Goal: Task Accomplishment & Management: Manage account settings

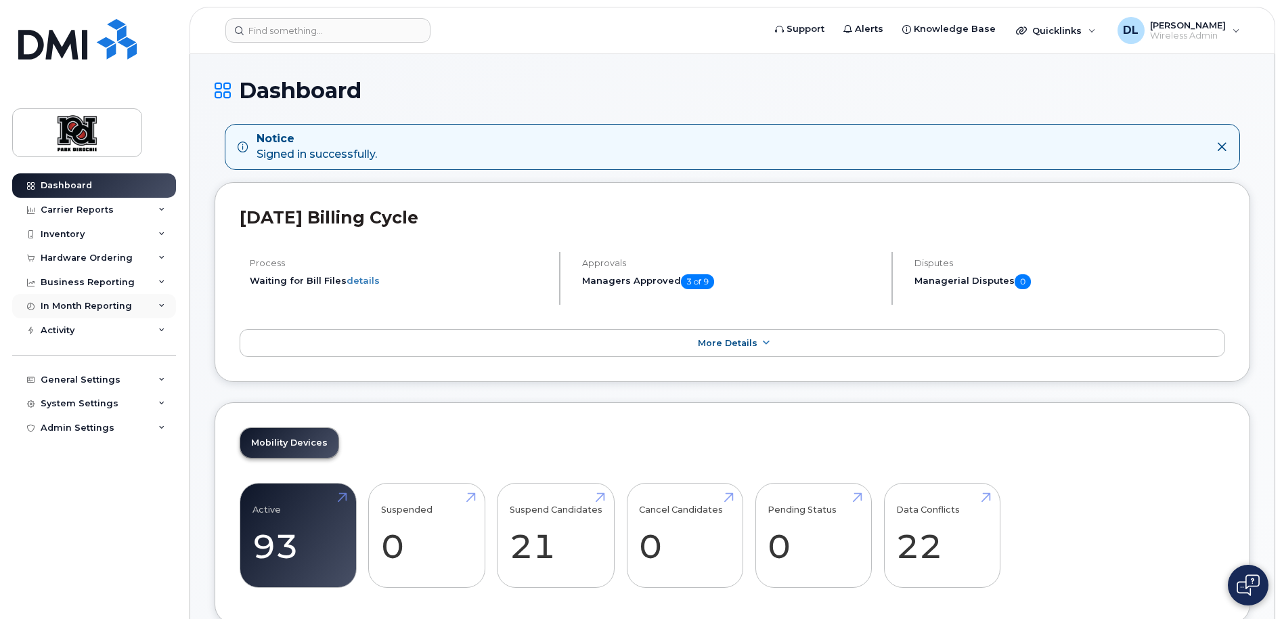
click at [123, 307] on div "In Month Reporting" at bounding box center [86, 305] width 91 height 11
click at [128, 282] on div "Business Reporting" at bounding box center [88, 282] width 94 height 11
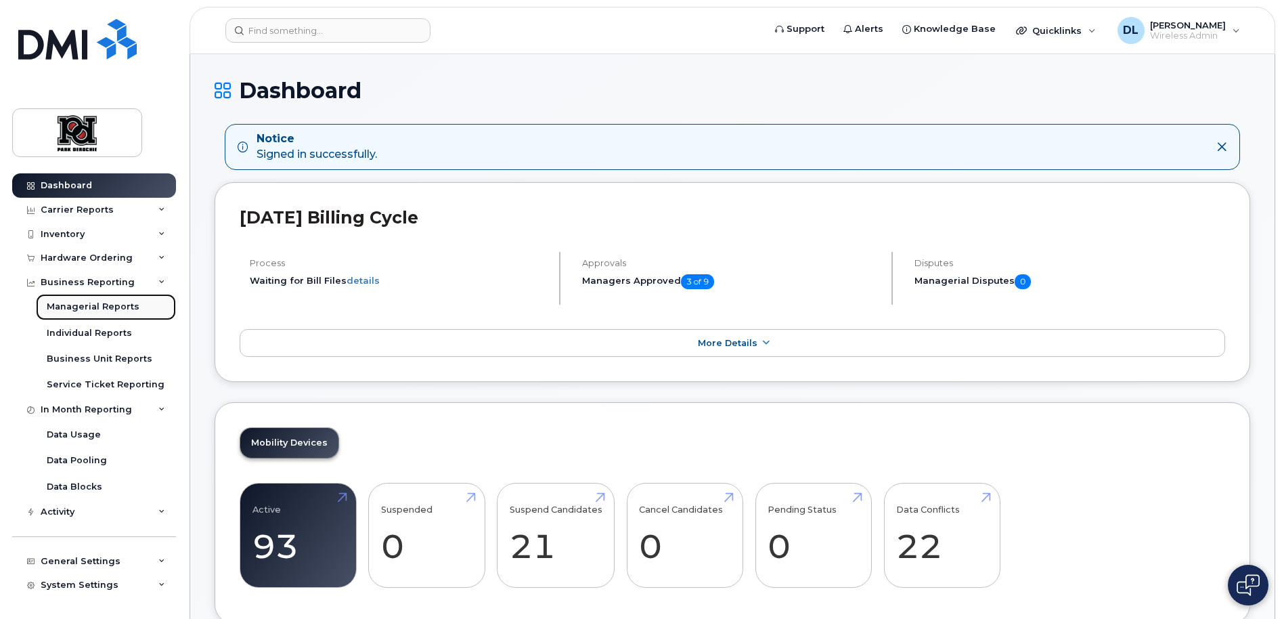
click at [117, 301] on div "Managerial Reports" at bounding box center [93, 306] width 93 height 12
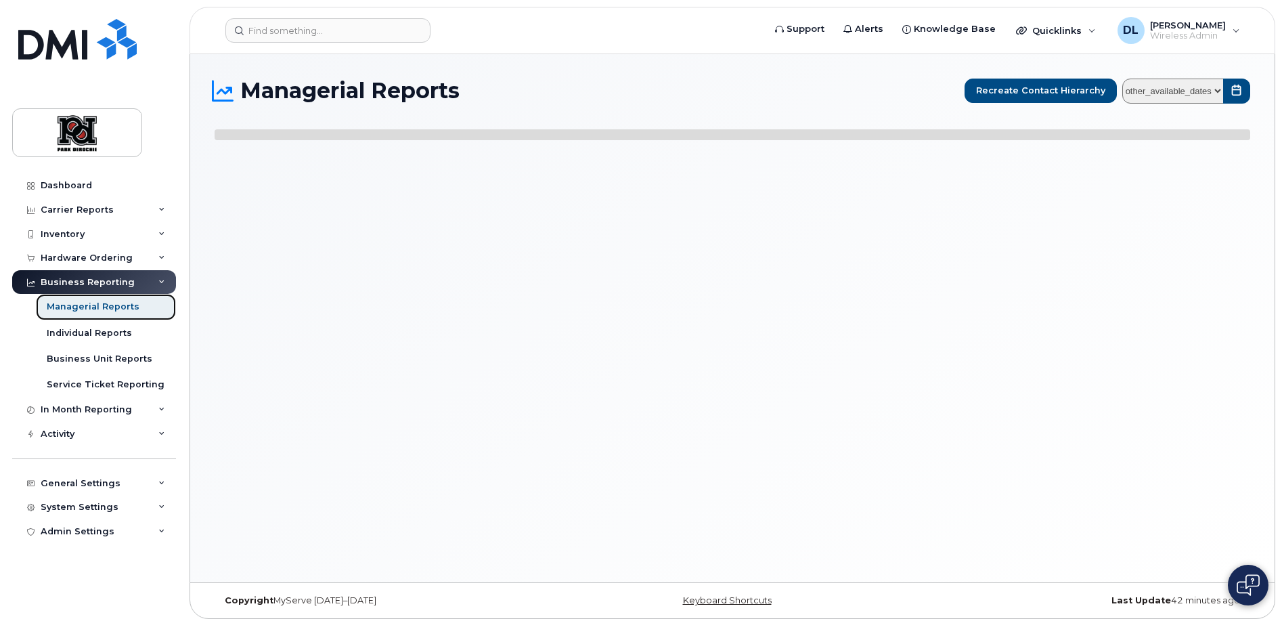
select select
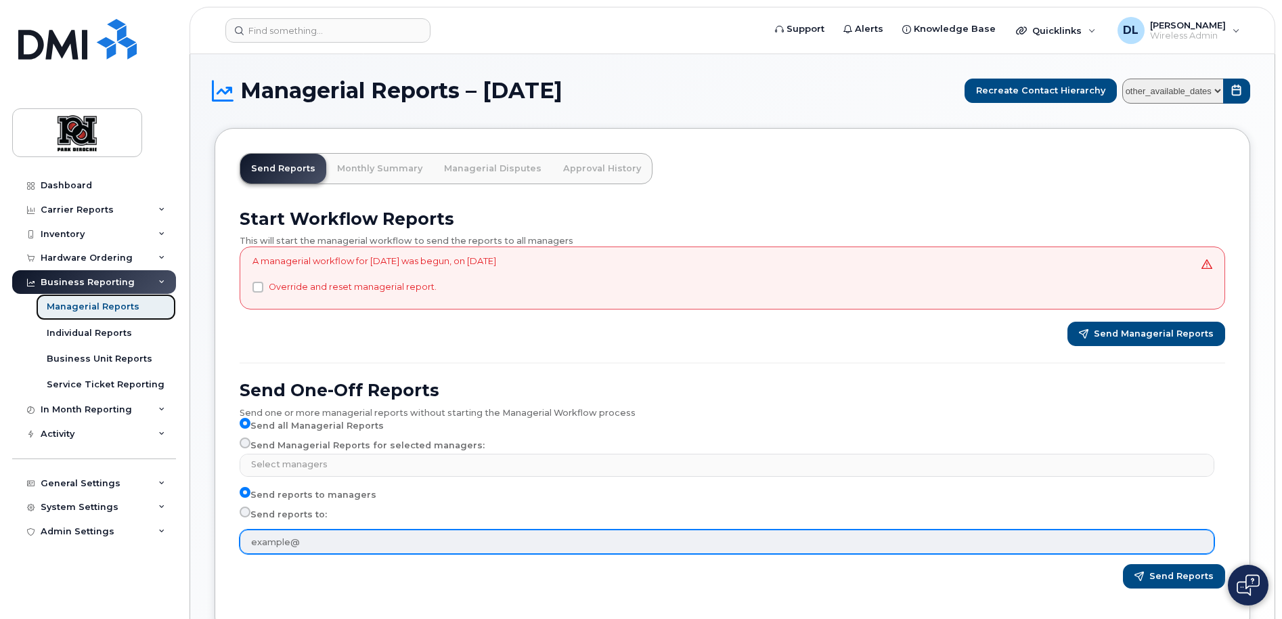
scroll to position [105, 0]
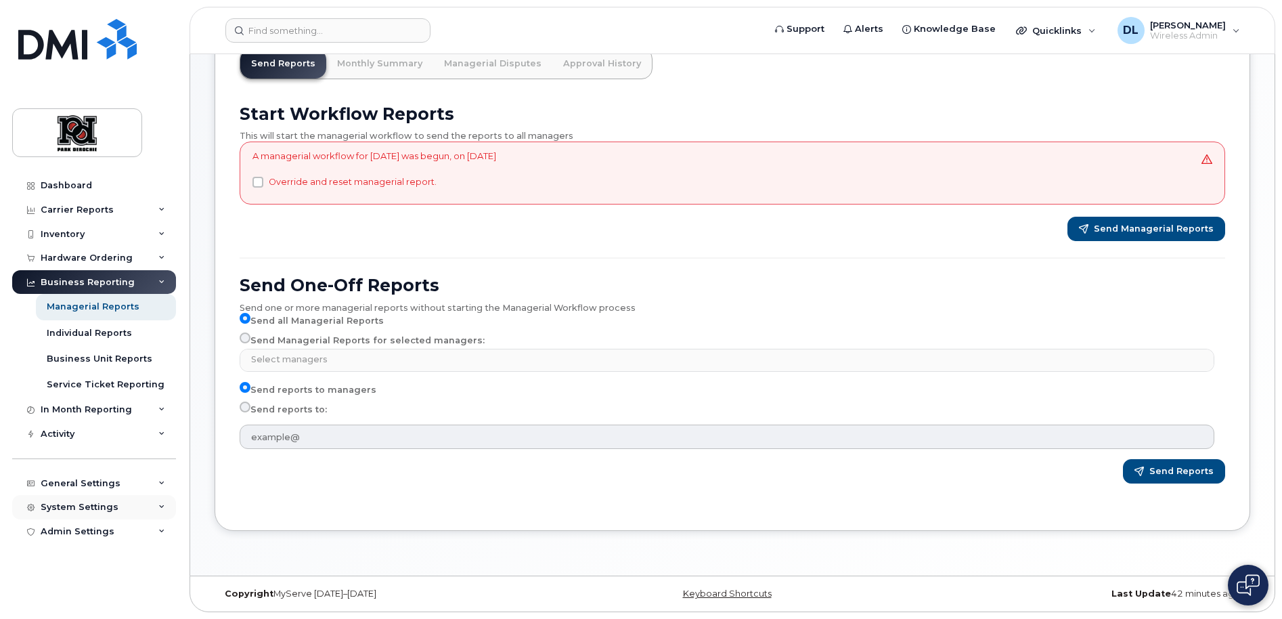
click at [118, 495] on div "System Settings" at bounding box center [94, 507] width 164 height 24
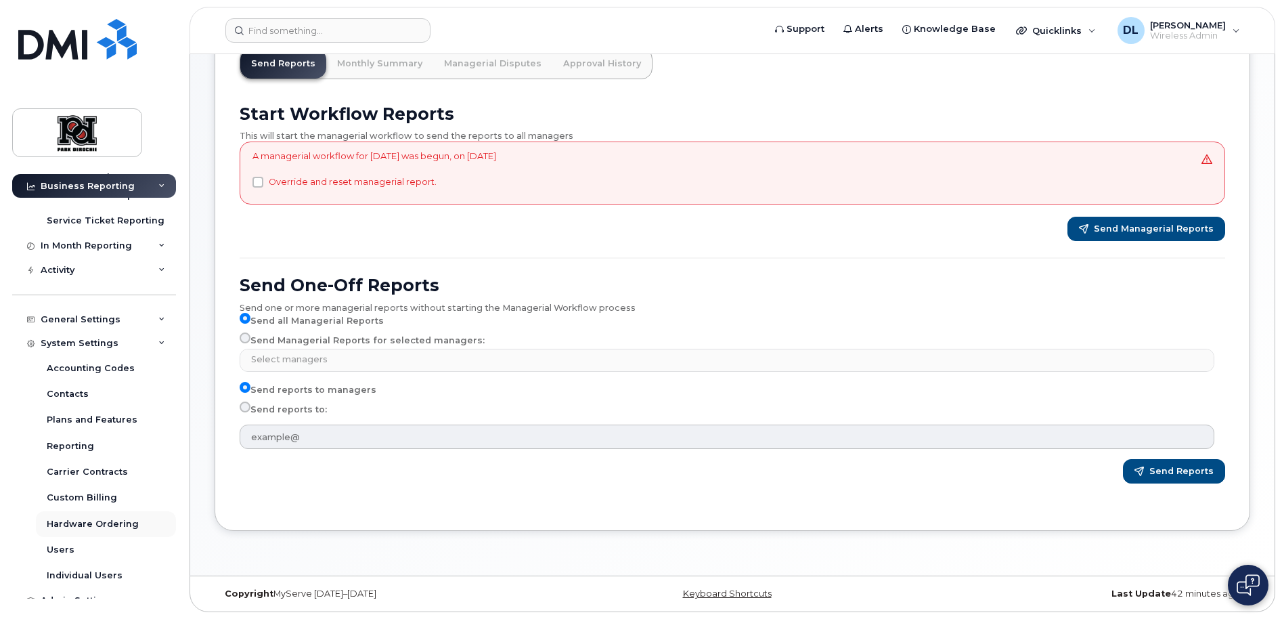
scroll to position [178, 0]
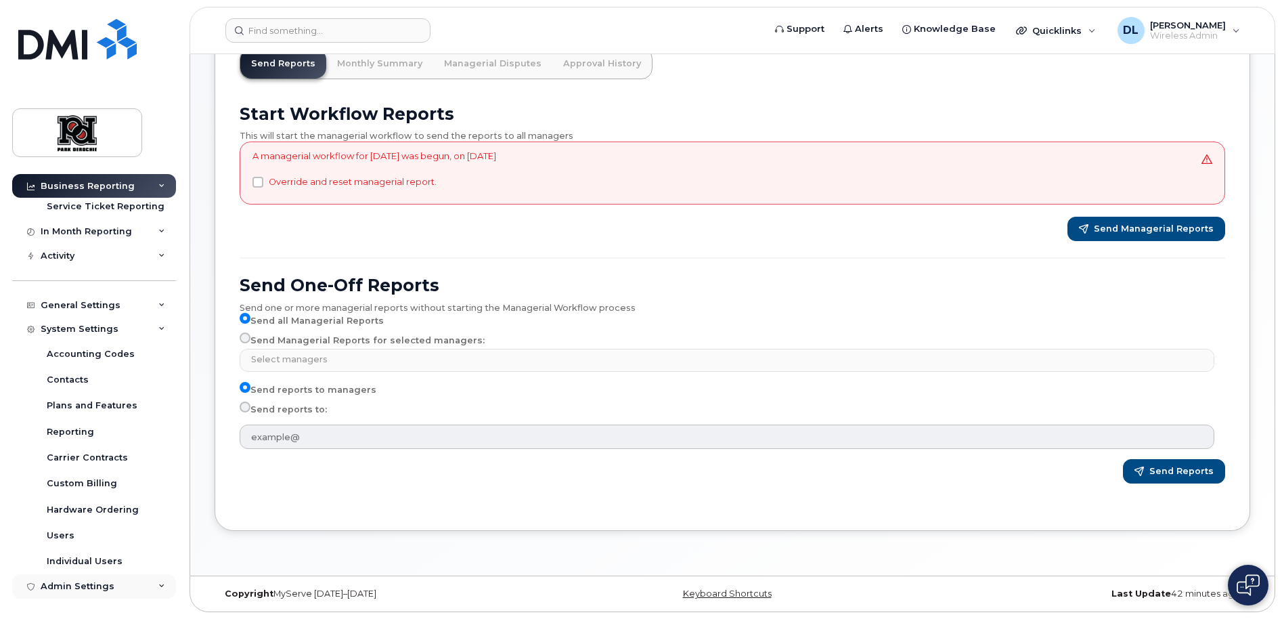
click at [112, 582] on div "Admin Settings" at bounding box center [94, 586] width 164 height 24
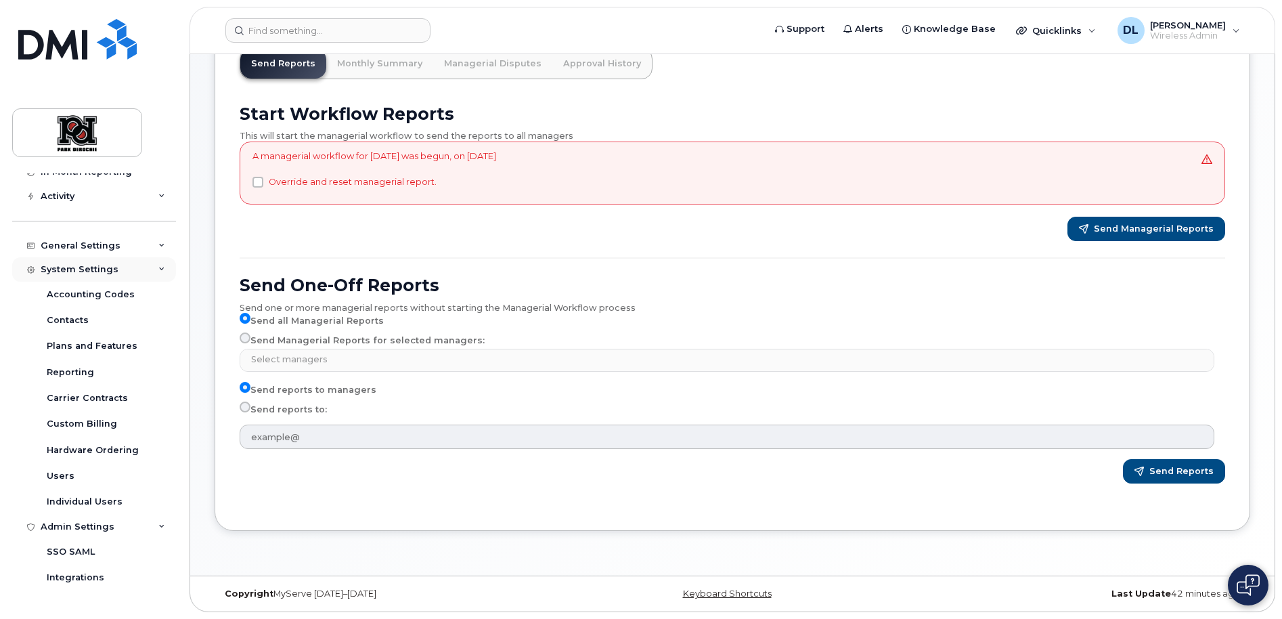
scroll to position [236, 0]
click at [89, 252] on div "General Settings" at bounding box center [81, 247] width 80 height 11
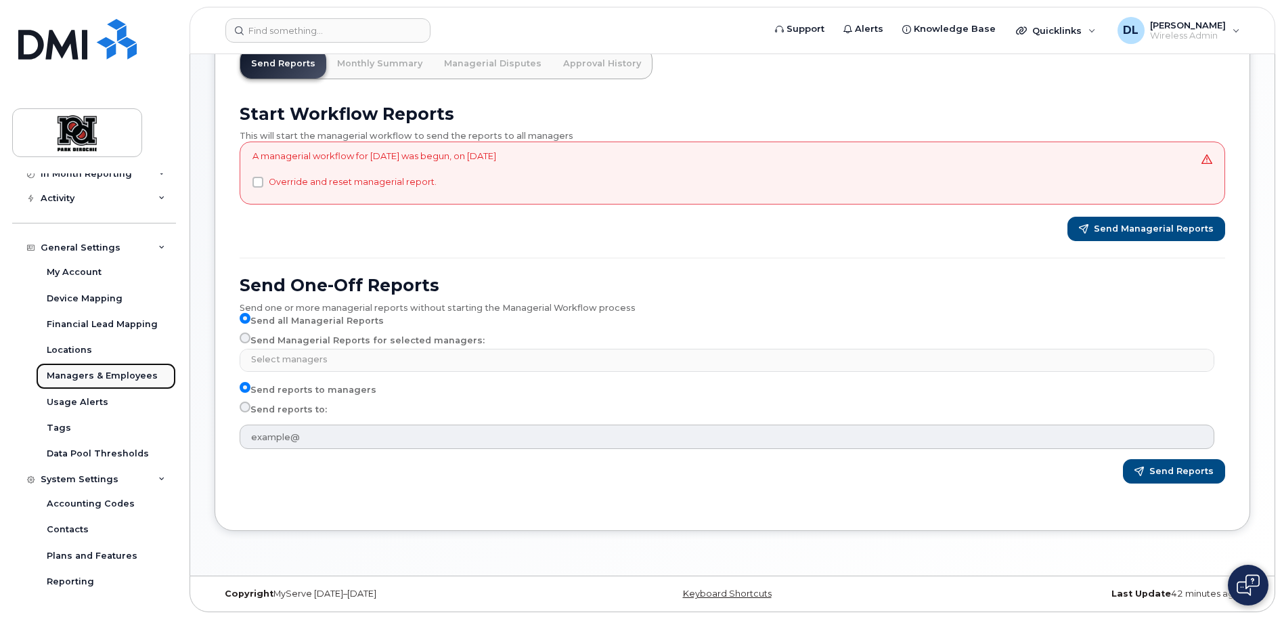
click at [110, 375] on div "Managers & Employees" at bounding box center [102, 375] width 111 height 12
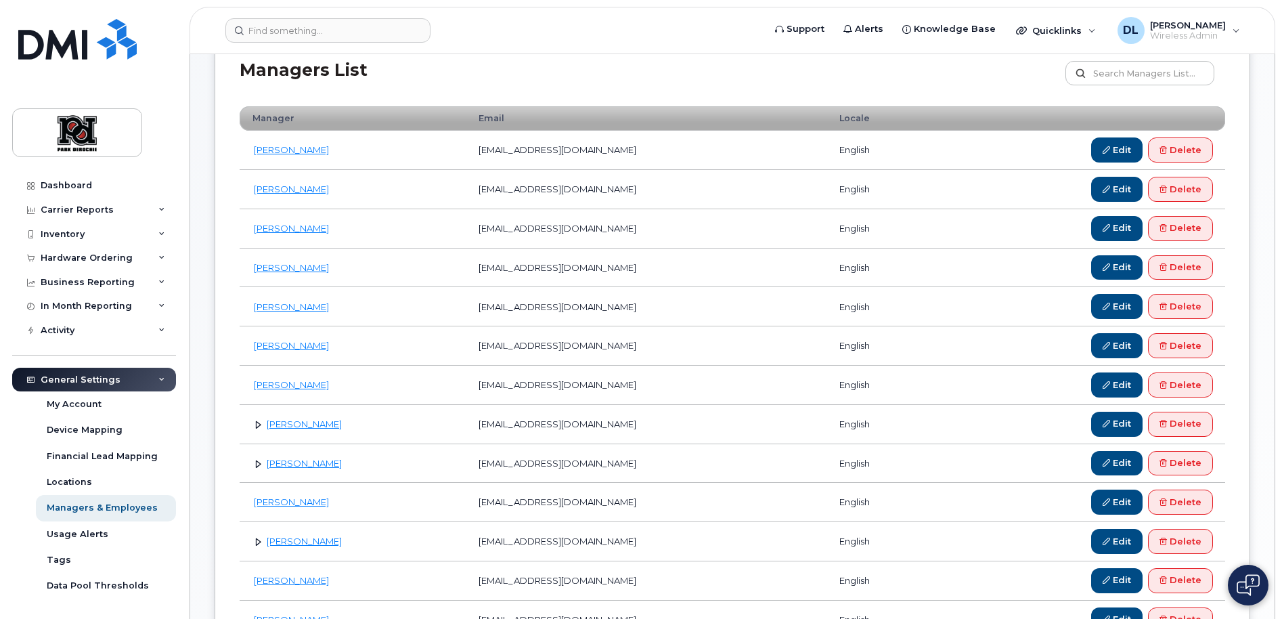
scroll to position [180, 0]
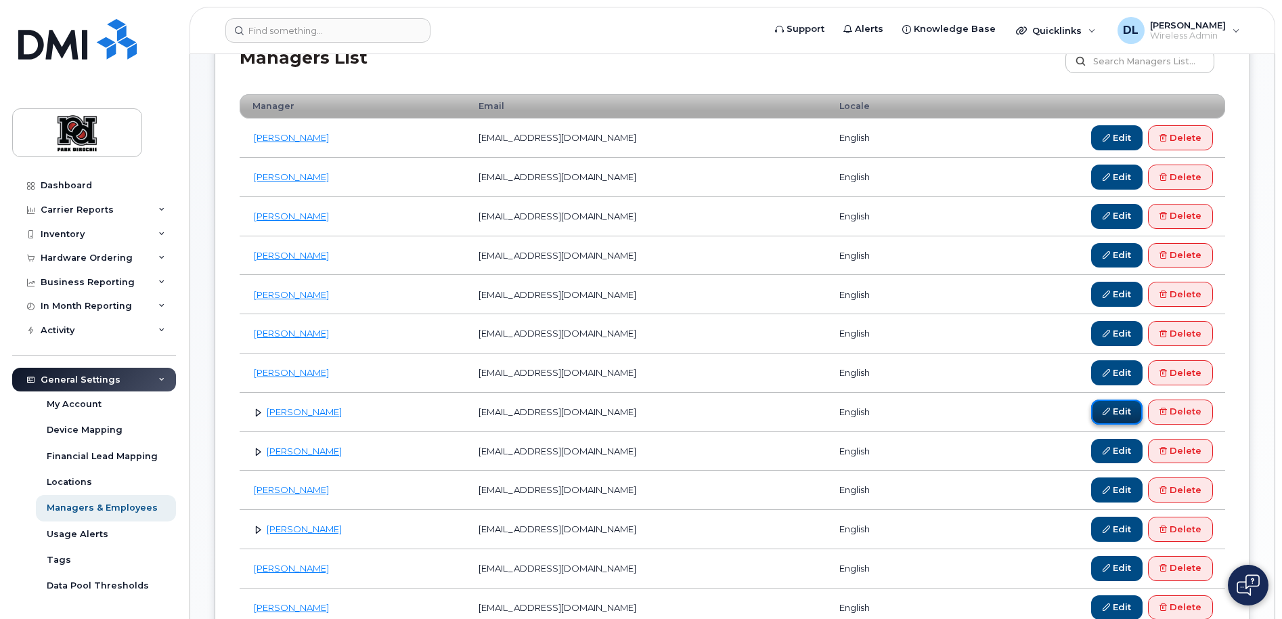
click at [1111, 413] on link "Edit" at bounding box center [1116, 411] width 51 height 25
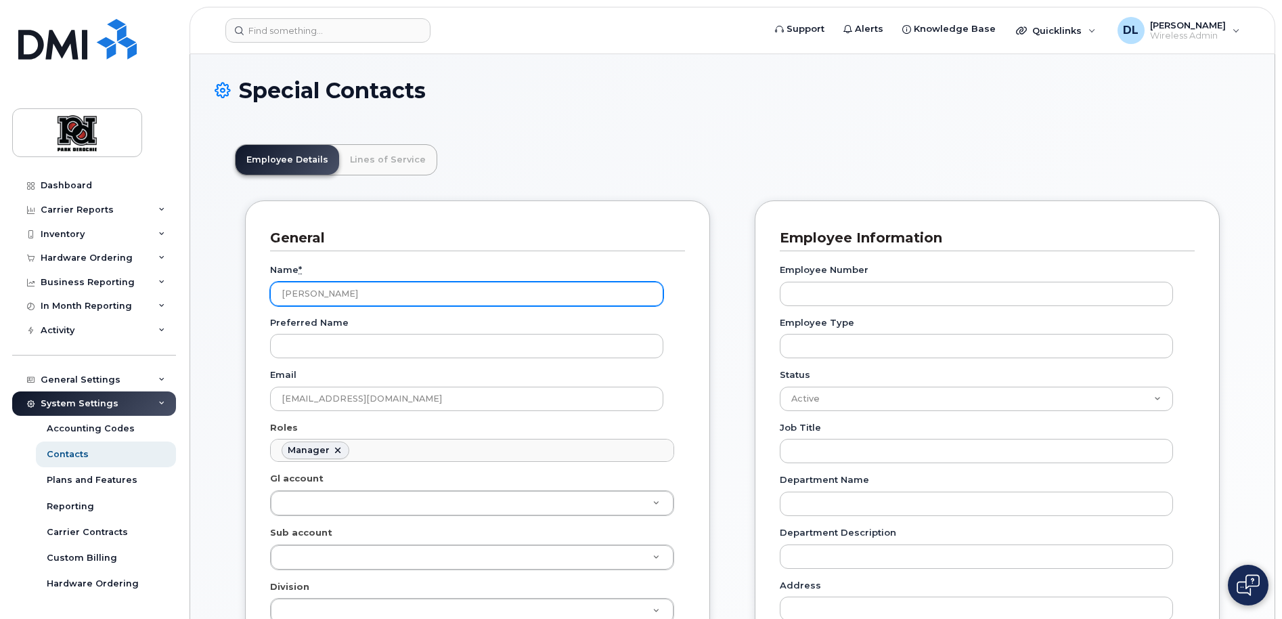
click at [365, 290] on input "[PERSON_NAME]" at bounding box center [466, 294] width 393 height 24
drag, startPoint x: 374, startPoint y: 290, endPoint x: 163, endPoint y: 295, distance: 211.2
type input "[PERSON_NAME]"
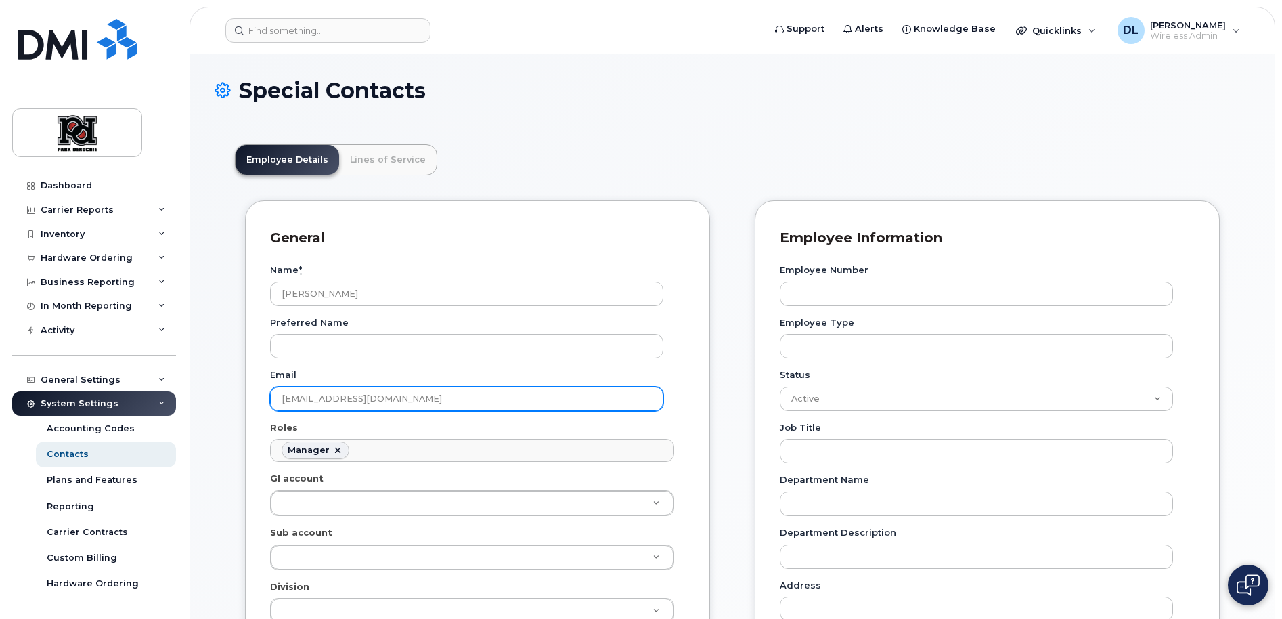
click at [314, 404] on input "DHrehirchek@WCTIndustrial.com" at bounding box center [466, 398] width 393 height 24
drag, startPoint x: 337, startPoint y: 398, endPoint x: 192, endPoint y: 386, distance: 146.0
type input "MLonsberry@WCTIndustrial.com"
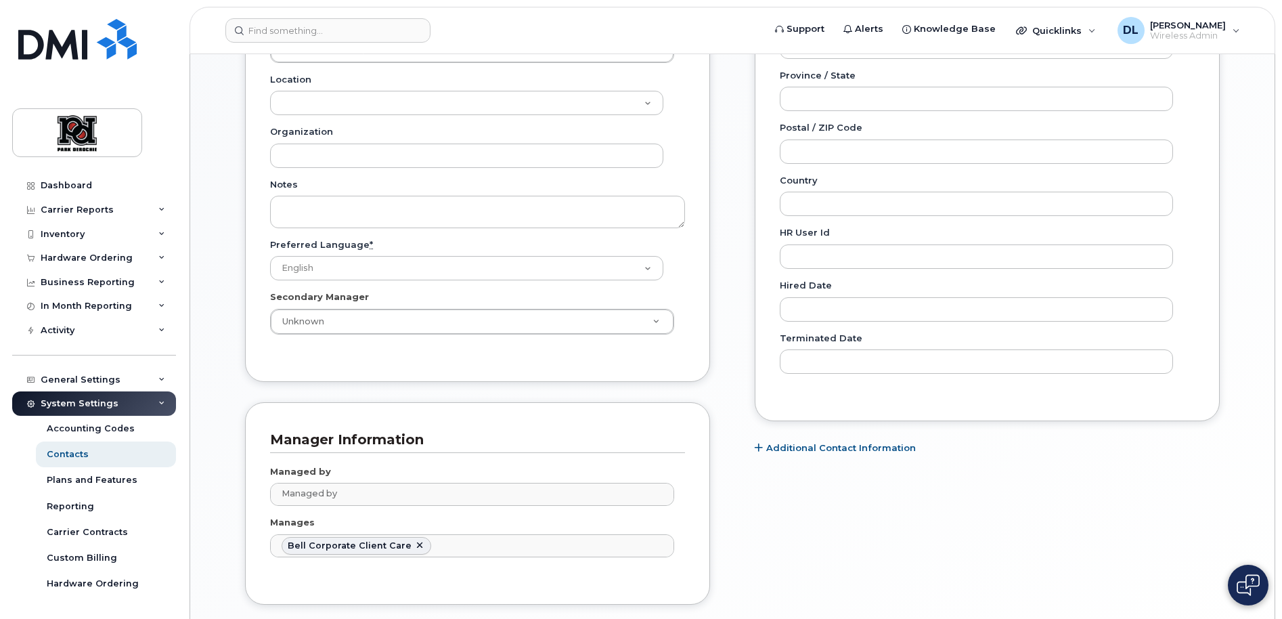
scroll to position [734, 0]
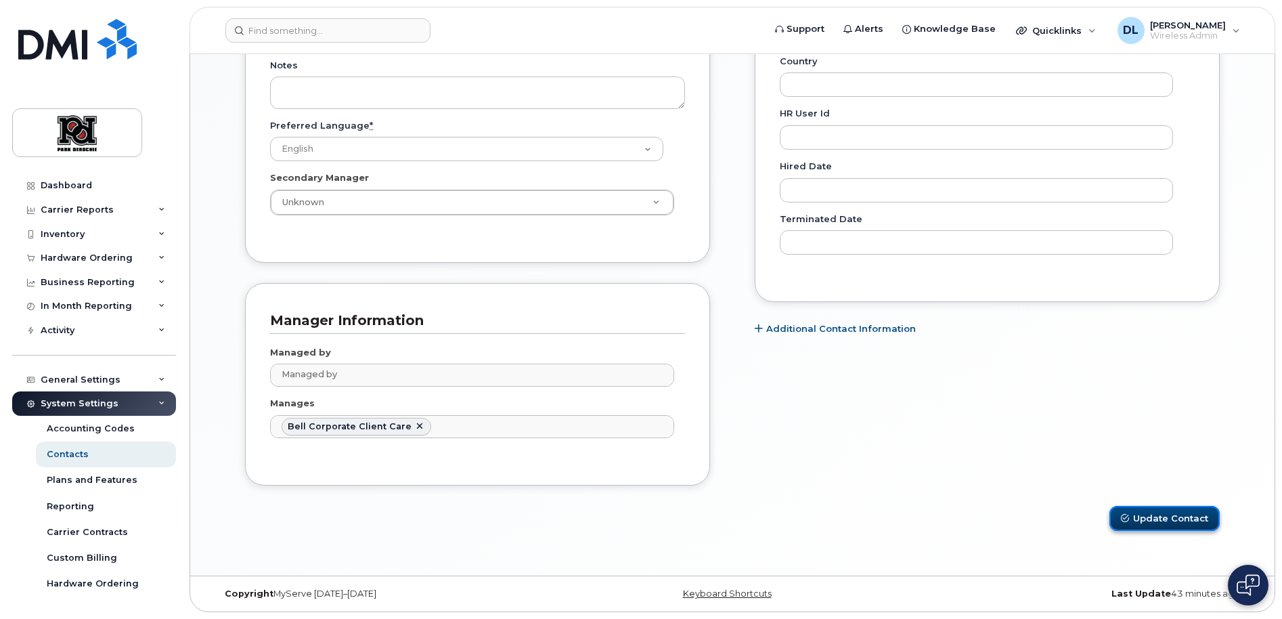
click at [1176, 522] on button "Update Contact" at bounding box center [1164, 518] width 110 height 25
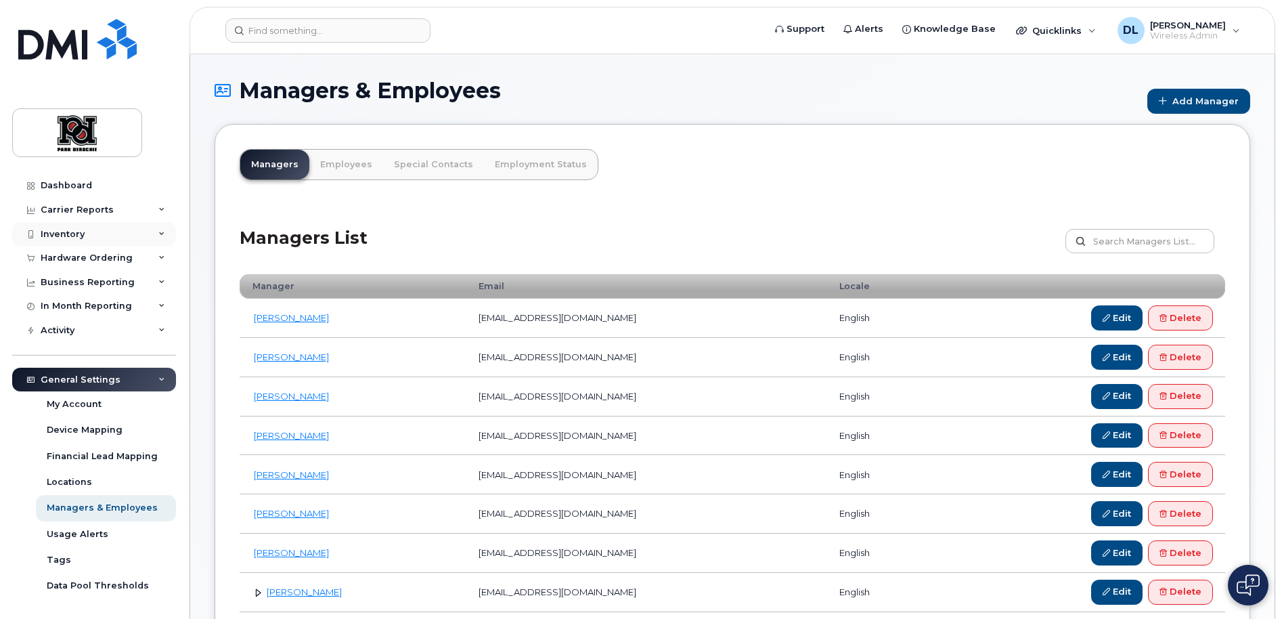
click at [86, 238] on div "Inventory" at bounding box center [94, 234] width 164 height 24
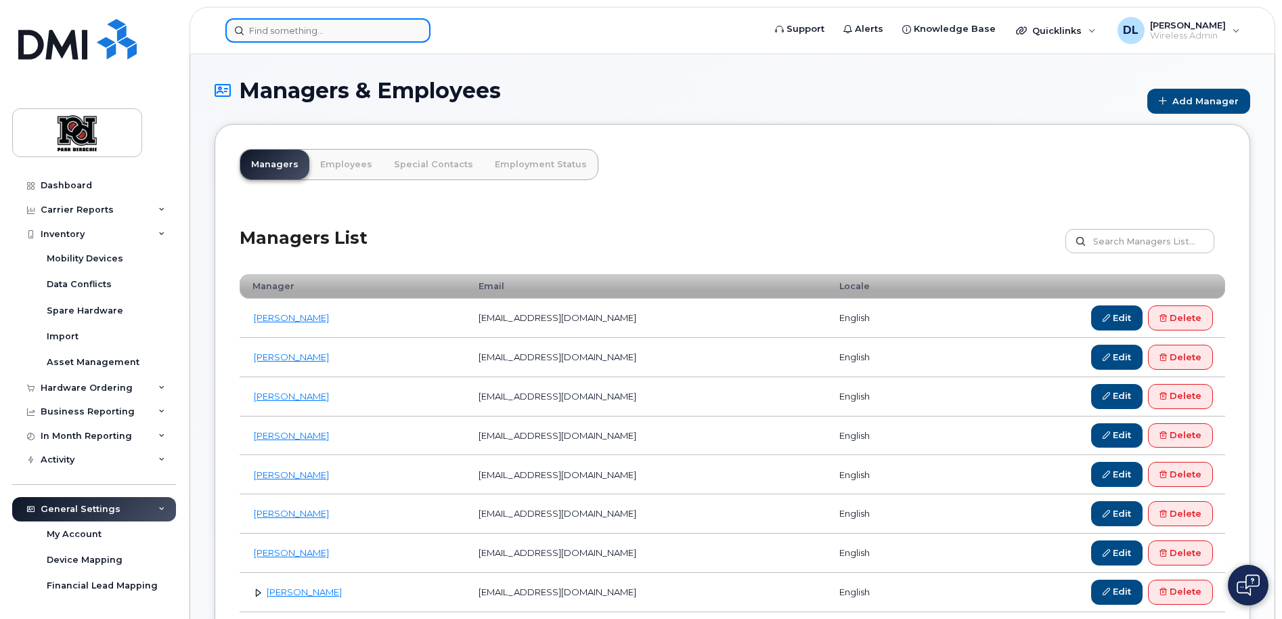
click at [402, 29] on input at bounding box center [327, 30] width 205 height 24
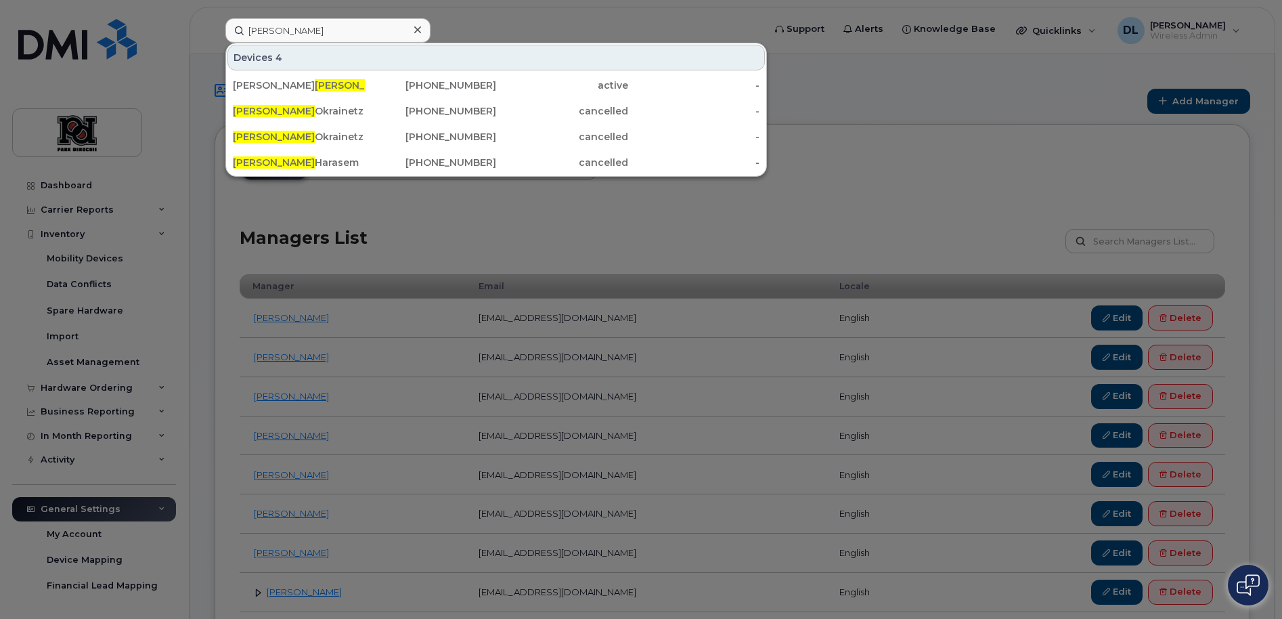
click at [99, 186] on div at bounding box center [641, 309] width 1282 height 619
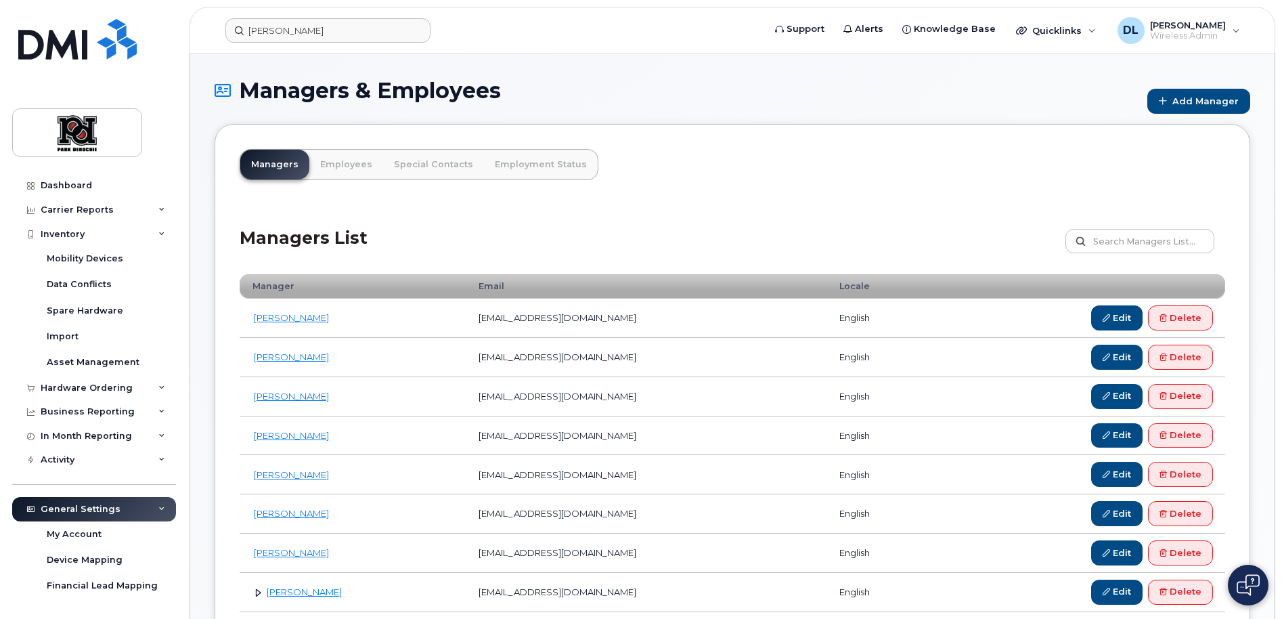
click at [270, 51] on header "dale Support Alerts Knowledge Base Quicklinks Suspend / Cancel Device Change SI…" at bounding box center [731, 30] width 1085 height 47
click at [292, 9] on header "dale Support Alerts Knowledge Base Quicklinks Suspend / Cancel Device Change SI…" at bounding box center [731, 30] width 1085 height 47
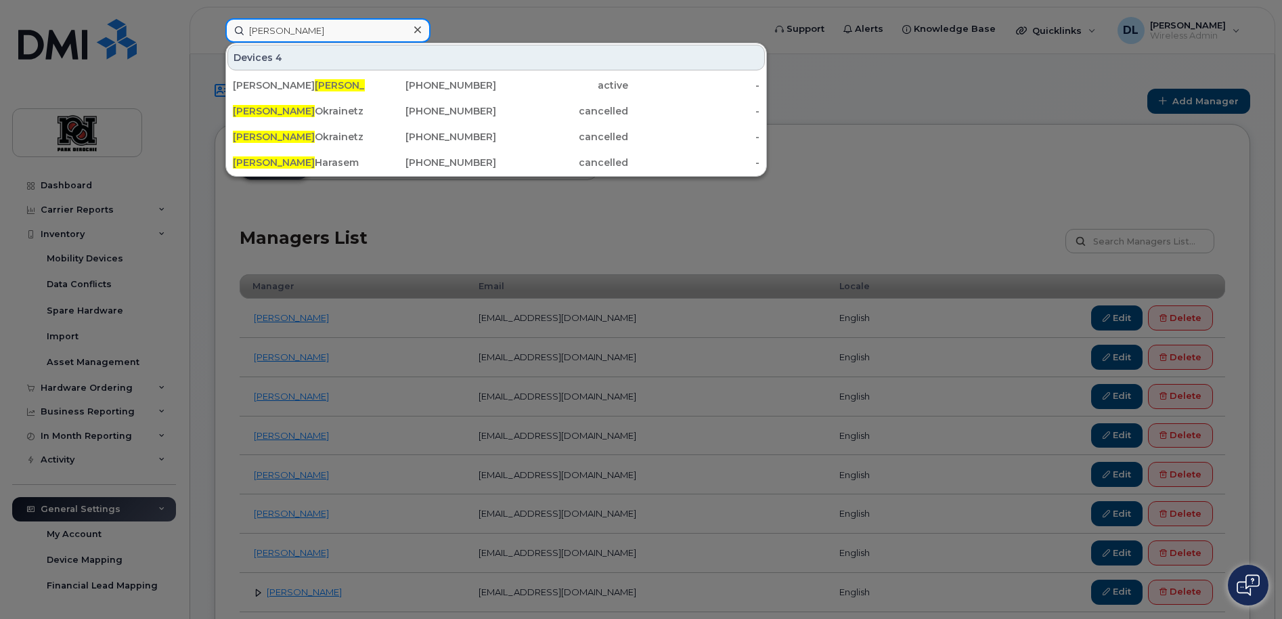
drag, startPoint x: 269, startPoint y: 39, endPoint x: 160, endPoint y: 34, distance: 109.8
click at [215, 33] on div "dale Devices 4 Brad Van dale 639-916-2544 active - Dale Okrainetz 780-286-9517 …" at bounding box center [490, 30] width 551 height 24
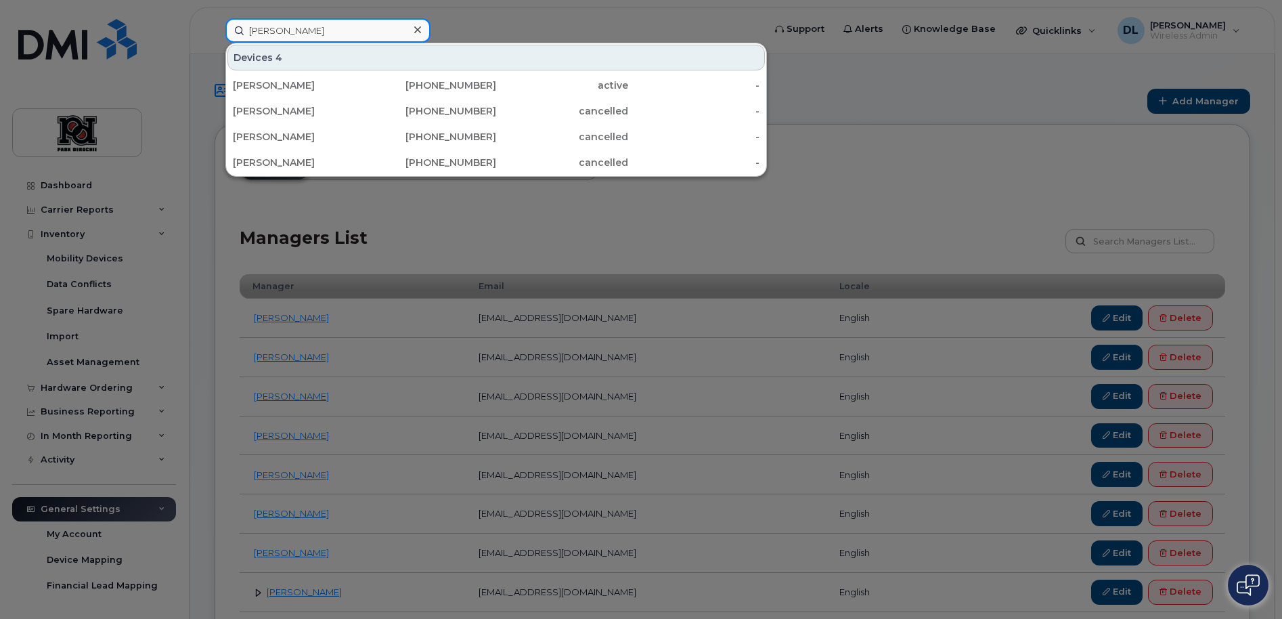
type input "martin"
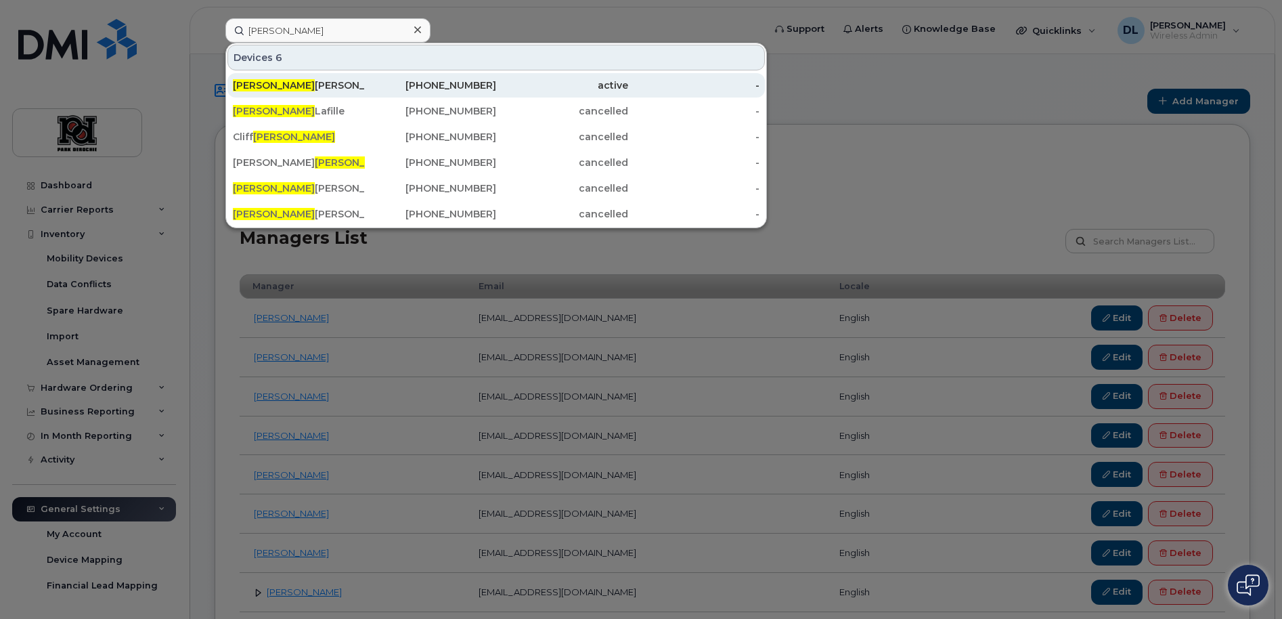
click at [496, 95] on div "780-812-5934" at bounding box center [562, 85] width 132 height 24
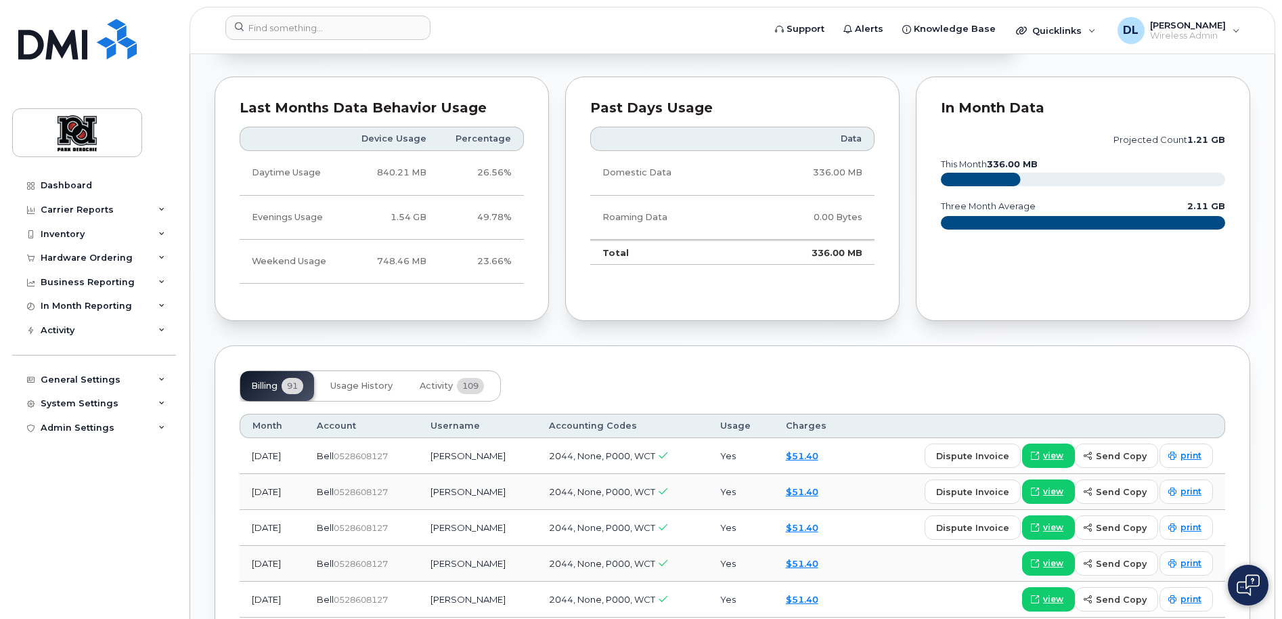
scroll to position [409, 0]
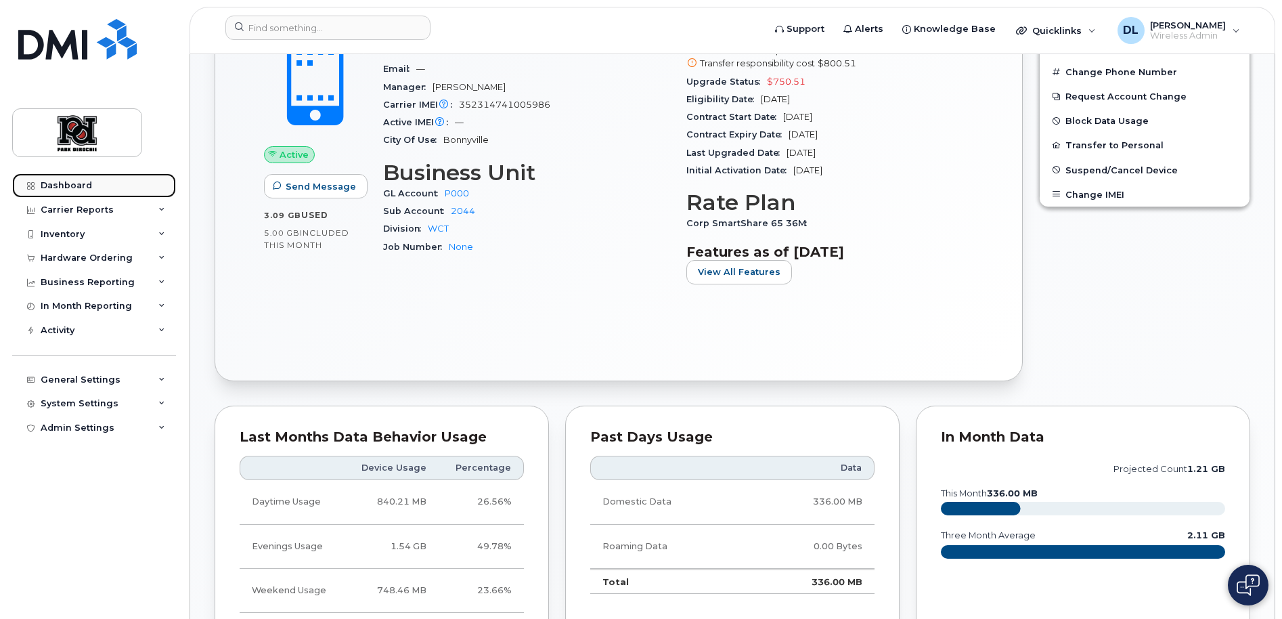
click at [96, 187] on link "Dashboard" at bounding box center [94, 185] width 164 height 24
click at [104, 131] on img at bounding box center [77, 132] width 104 height 39
